Goal: Information Seeking & Learning: Find contact information

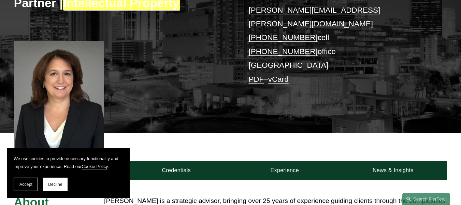
scroll to position [137, 0]
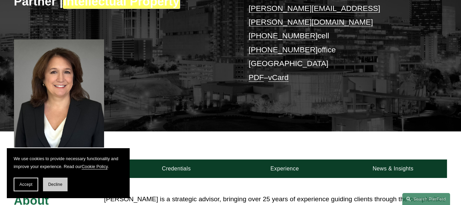
click at [47, 183] on button "Decline" at bounding box center [55, 184] width 25 height 14
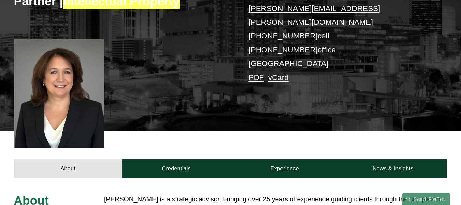
scroll to position [68, 0]
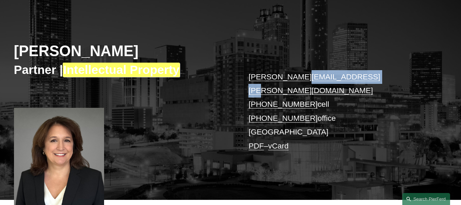
copy link "[PERSON_NAME][EMAIL_ADDRESS][DOMAIN_NAME]"
copy link "[EMAIL_ADDRESS][PERSON_NAME][DOMAIN_NAME]"
copy link "[PERSON_NAME][EMAIL_ADDRESS][PERSON_NAME][DOMAIN_NAME]"
drag, startPoint x: 362, startPoint y: 76, endPoint x: 248, endPoint y: 81, distance: 114.5
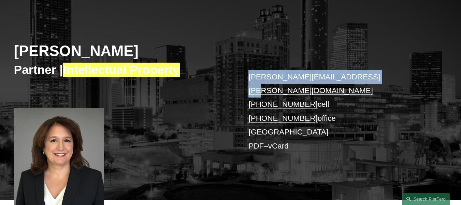
click at [248, 81] on div "[PERSON_NAME] Partner | Intellectual Property [PERSON_NAME][EMAIL_ADDRESS][PERS…" at bounding box center [230, 101] width 461 height 195
copy p "435.3665 cell"
copy p ".[PHONE_NUMBER] cell"
copy p "[PHONE_NUMBER] cell"
drag, startPoint x: 329, startPoint y: 90, endPoint x: 257, endPoint y: 96, distance: 72.0
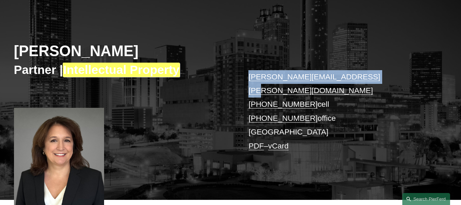
click at [261, 95] on p "[PERSON_NAME][EMAIL_ADDRESS][PERSON_NAME][DOMAIN_NAME] [PHONE_NUMBER] cell [PHO…" at bounding box center [339, 111] width 181 height 83
copy p "43.2326 office"
copy p "70.443.2326 office"
copy p "470.443.2326 office"
drag, startPoint x: 288, startPoint y: 107, endPoint x: 261, endPoint y: 108, distance: 27.0
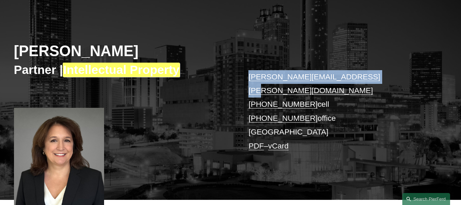
click at [261, 108] on p "[PERSON_NAME][EMAIL_ADDRESS][PERSON_NAME][DOMAIN_NAME] [PHONE_NUMBER] cell [PHO…" at bounding box center [339, 111] width 181 height 83
